Goal: Transaction & Acquisition: Obtain resource

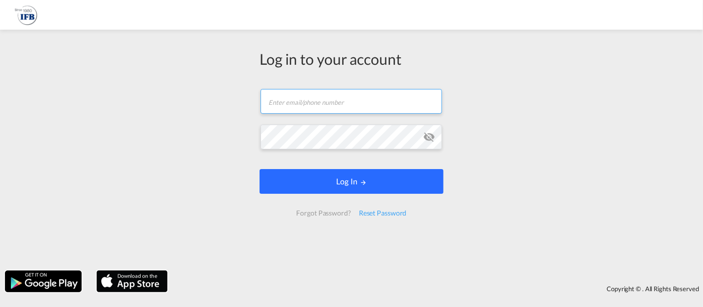
type input "[EMAIL_ADDRESS][DOMAIN_NAME]"
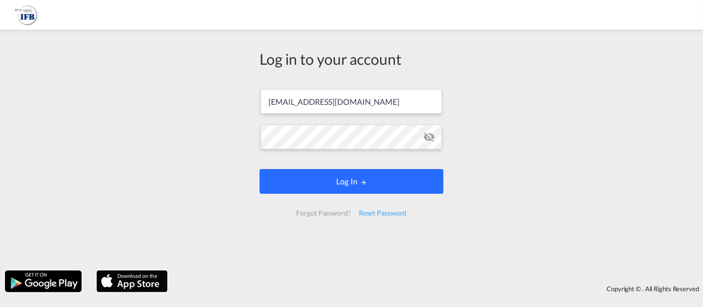
click at [364, 191] on button "Log In" at bounding box center [352, 181] width 184 height 25
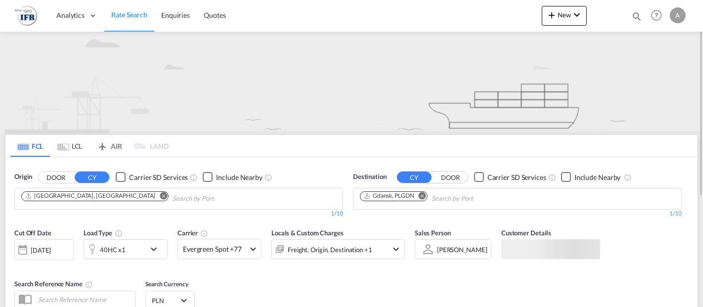
click at [160, 197] on md-icon "Remove" at bounding box center [163, 195] width 7 height 7
click at [89, 199] on input "Chips input." at bounding box center [68, 199] width 94 height 16
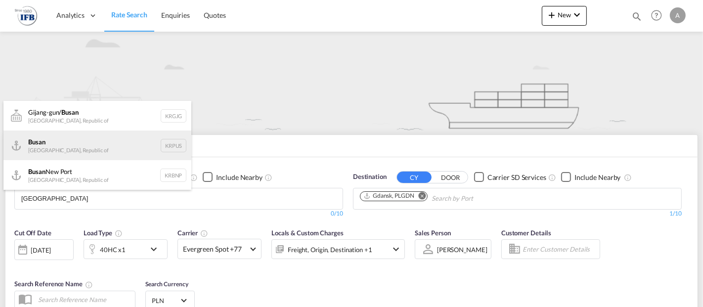
type input "[GEOGRAPHIC_DATA]"
click at [80, 144] on div "Busan Korea, Republic of KRPUS" at bounding box center [97, 146] width 188 height 30
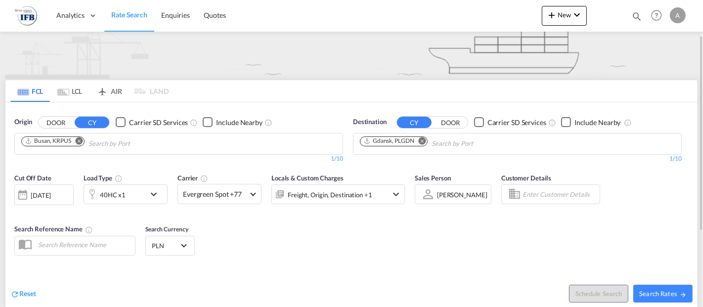
scroll to position [110, 0]
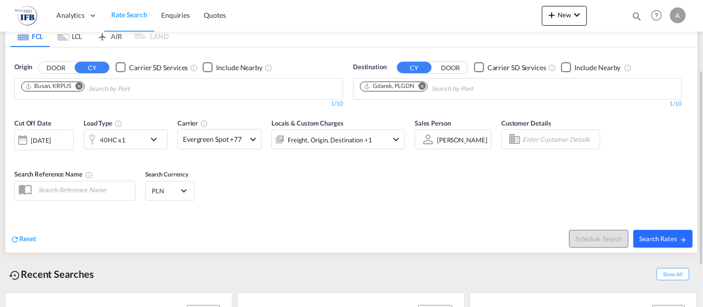
click at [676, 235] on span "Search Rates" at bounding box center [662, 239] width 47 height 8
type input "KRPUS to PLGDN / [DATE]"
